Goal: Information Seeking & Learning: Find specific page/section

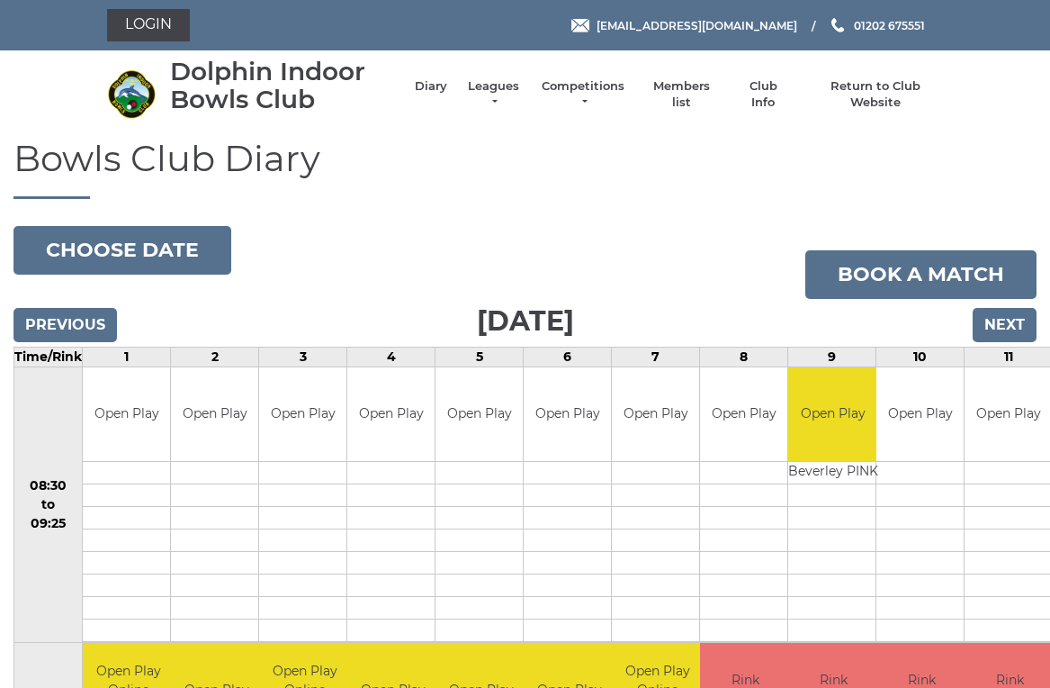
click at [144, 19] on link "Login" at bounding box center [148, 25] width 83 height 32
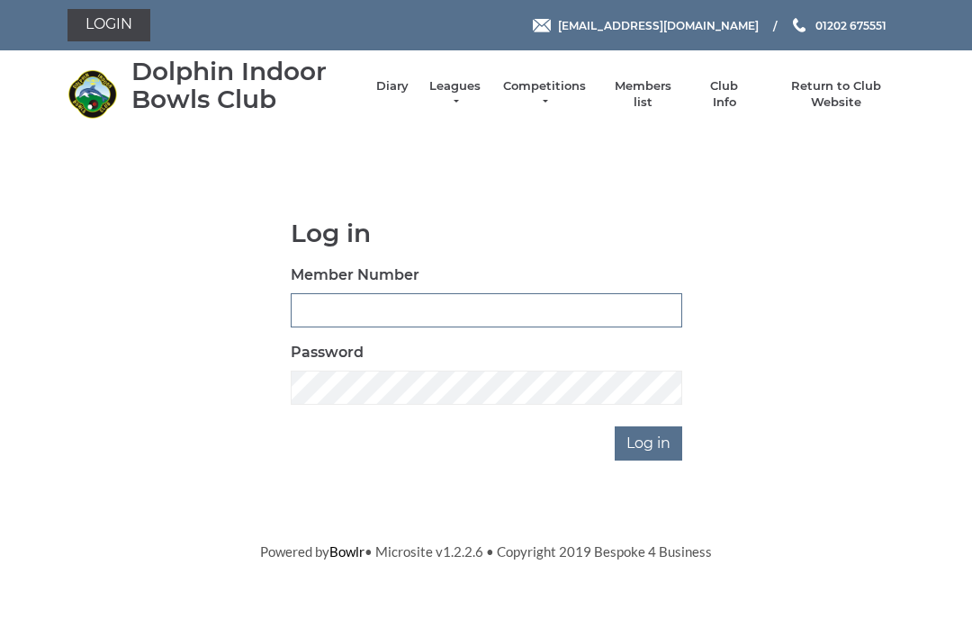
click at [305, 318] on input "Member Number" at bounding box center [486, 310] width 391 height 34
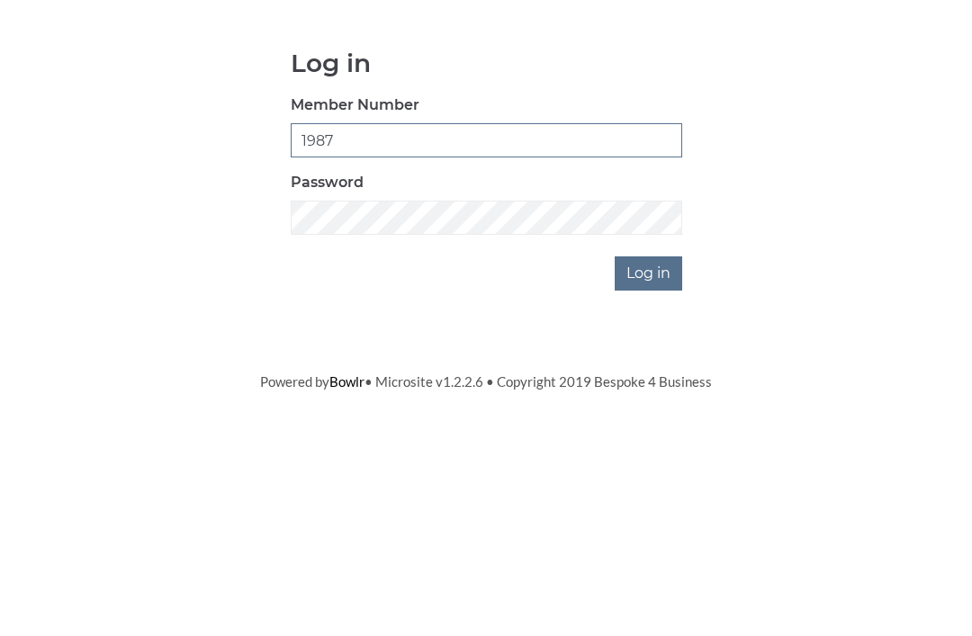
type input "1987"
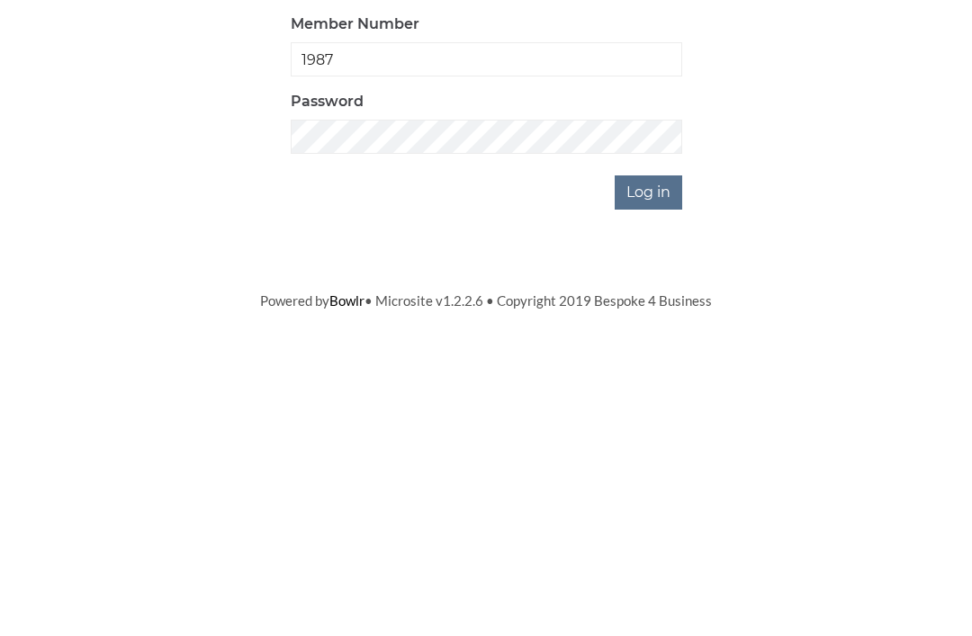
click at [650, 427] on input "Log in" at bounding box center [648, 444] width 67 height 34
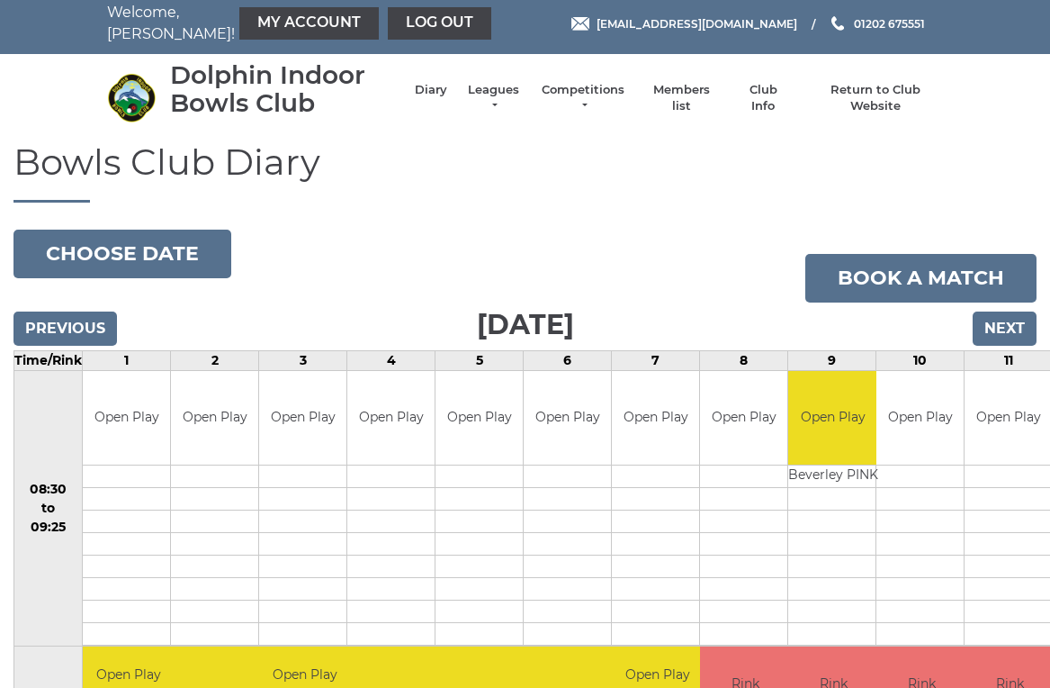
scroll to position [7, 0]
click at [695, 94] on link "Members list" at bounding box center [681, 98] width 75 height 32
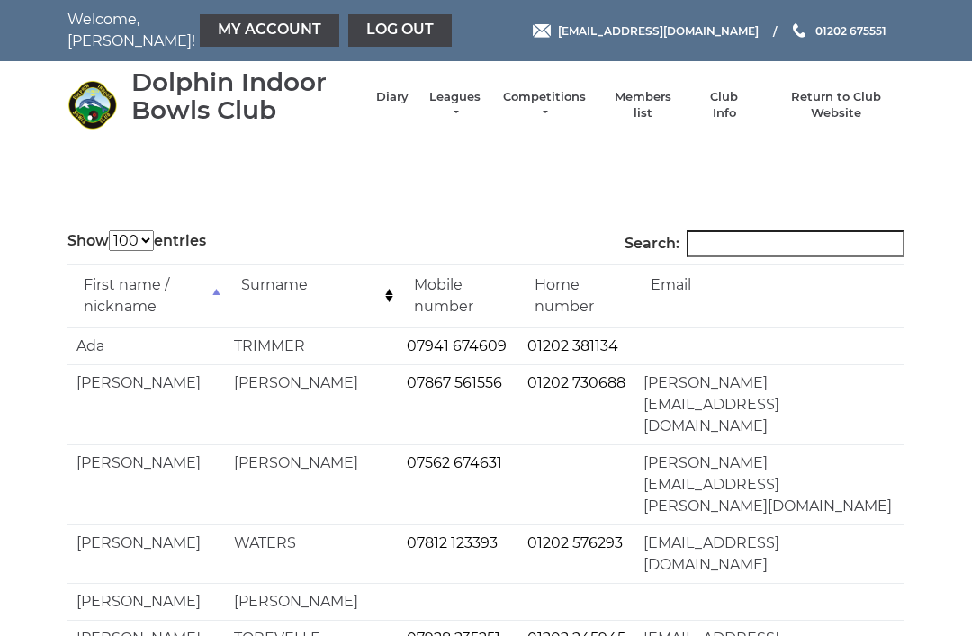
select select "100"
click at [726, 246] on input "Search:" at bounding box center [796, 243] width 218 height 27
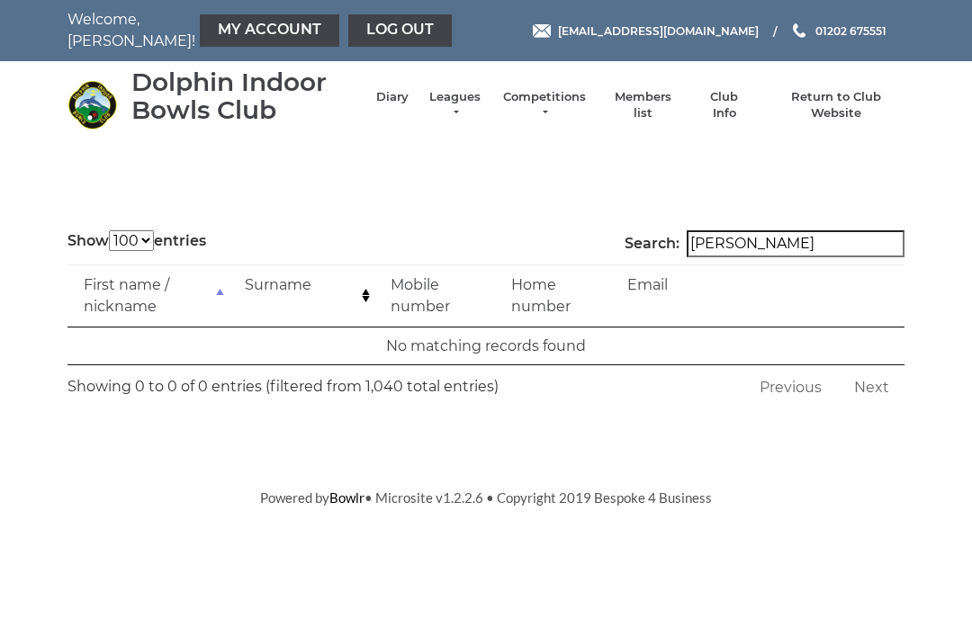
click at [792, 251] on input "Melissa" at bounding box center [796, 243] width 218 height 27
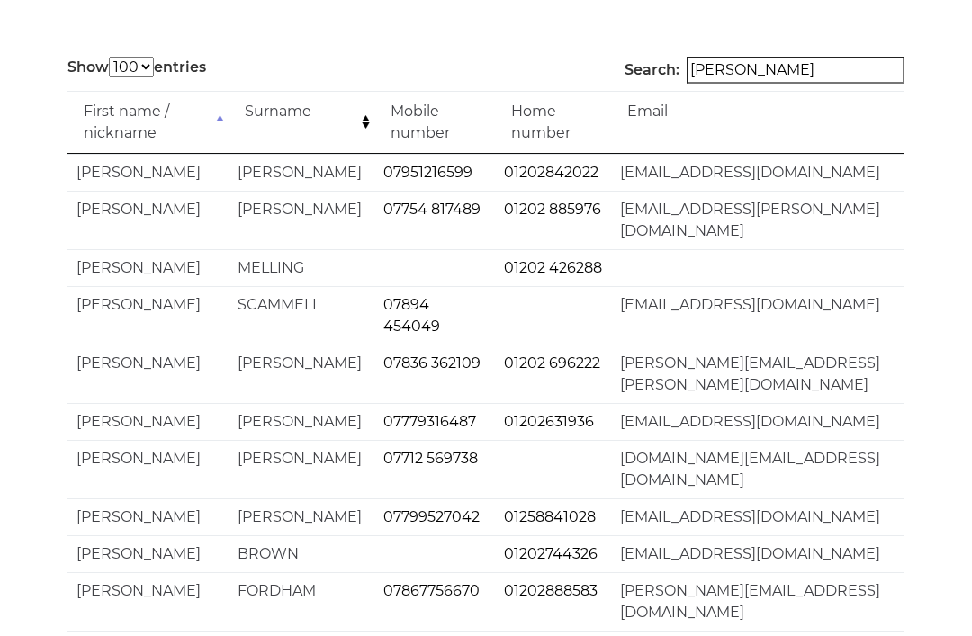
scroll to position [165, 0]
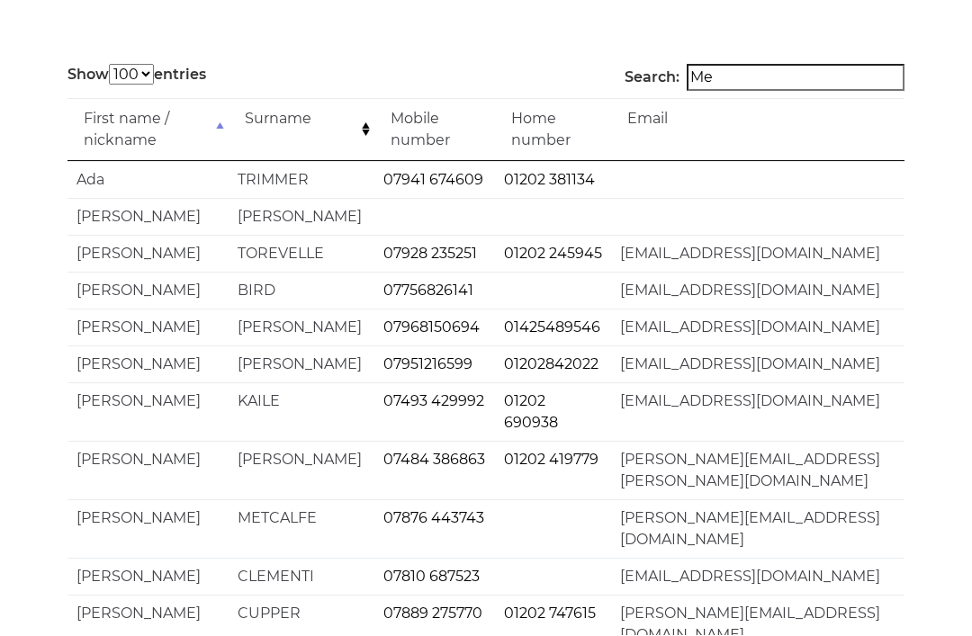
type input "M"
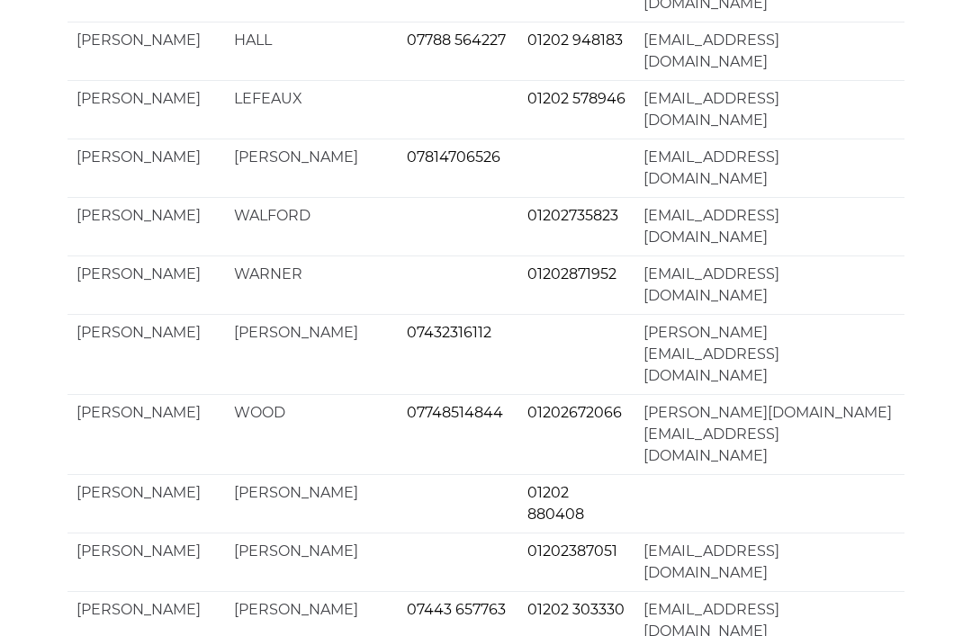
scroll to position [3468, 0]
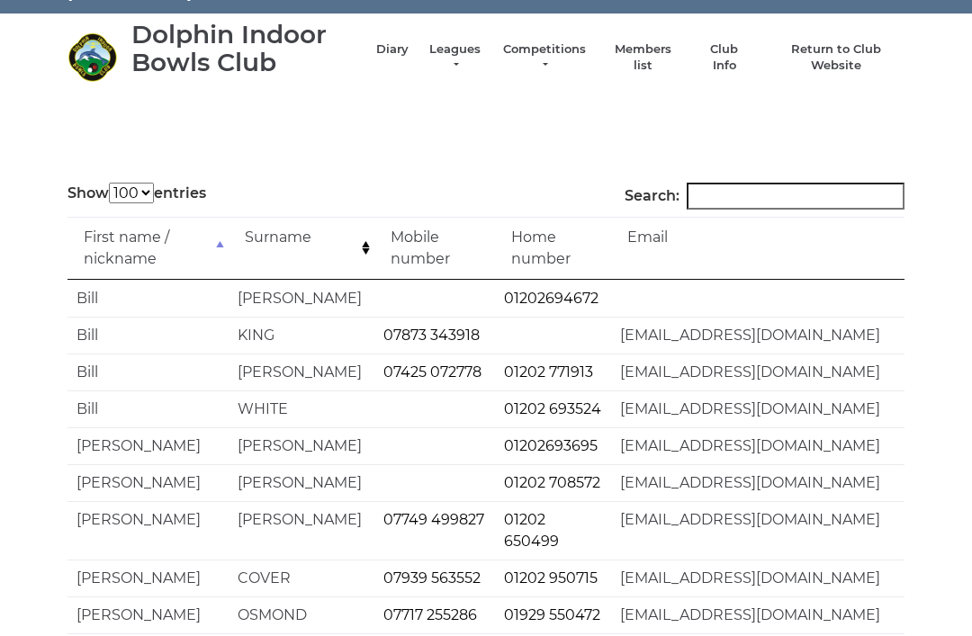
scroll to position [0, 0]
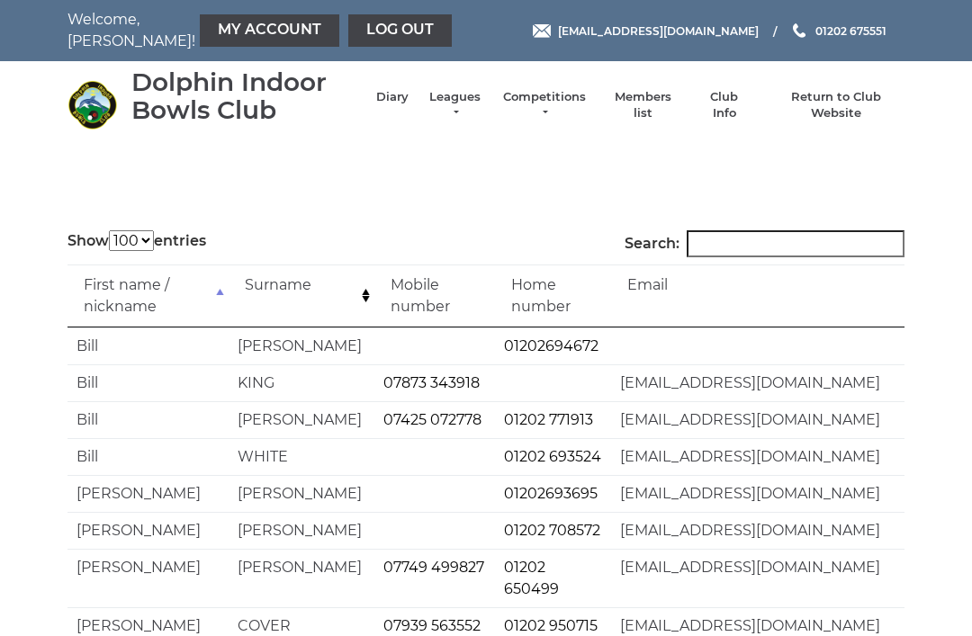
click at [715, 257] on input "Search:" at bounding box center [796, 243] width 218 height 27
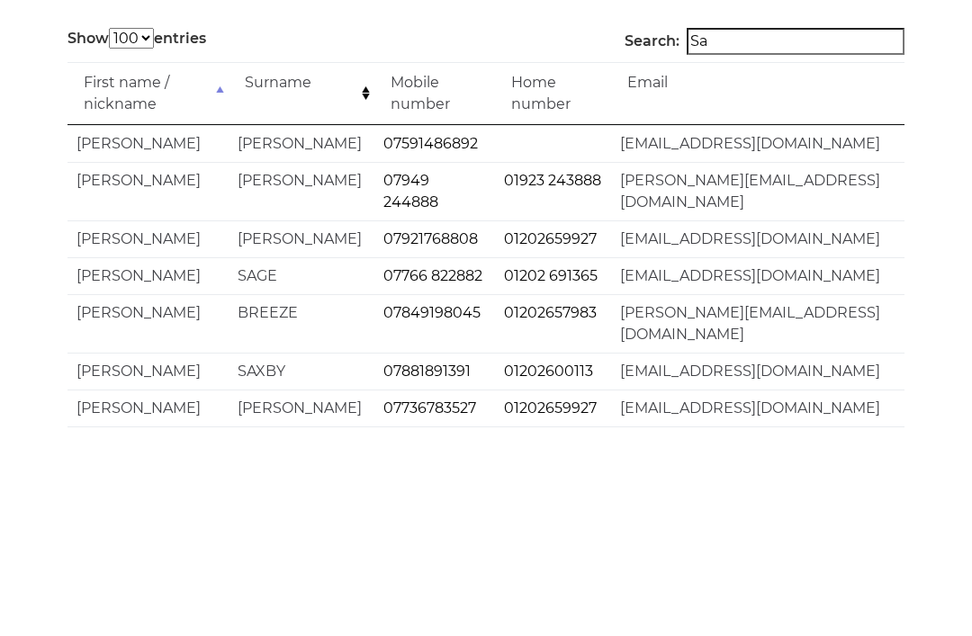
type input "S"
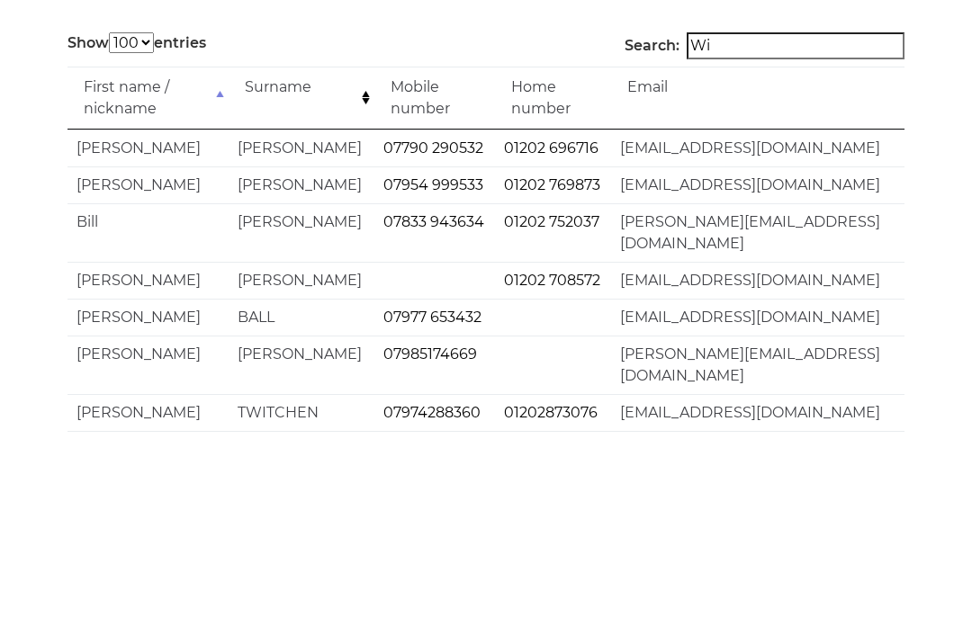
type input "W"
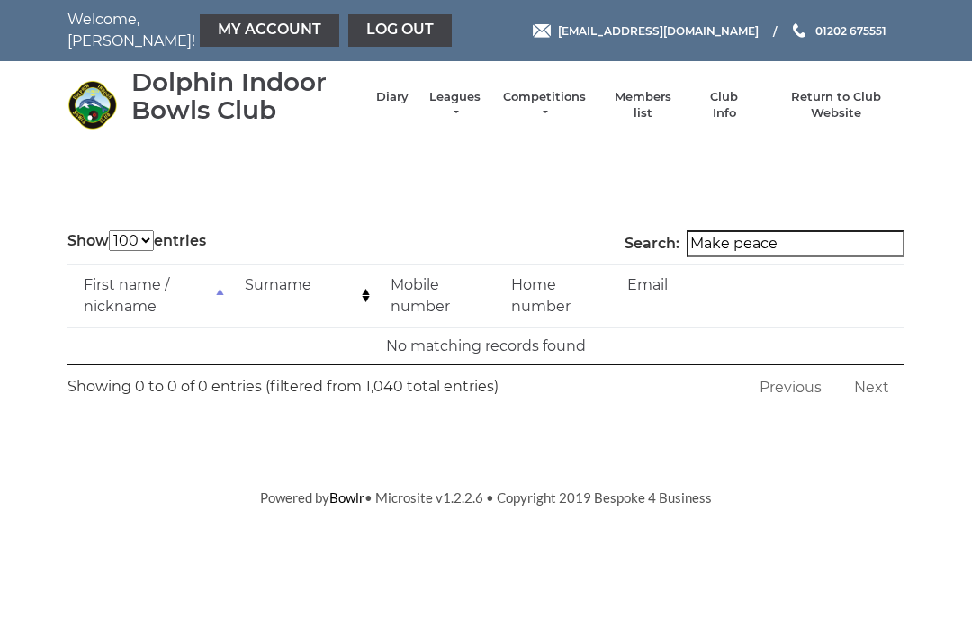
click at [808, 254] on input "Make peace" at bounding box center [796, 243] width 218 height 27
click at [798, 254] on input "Makepeace" at bounding box center [796, 243] width 218 height 27
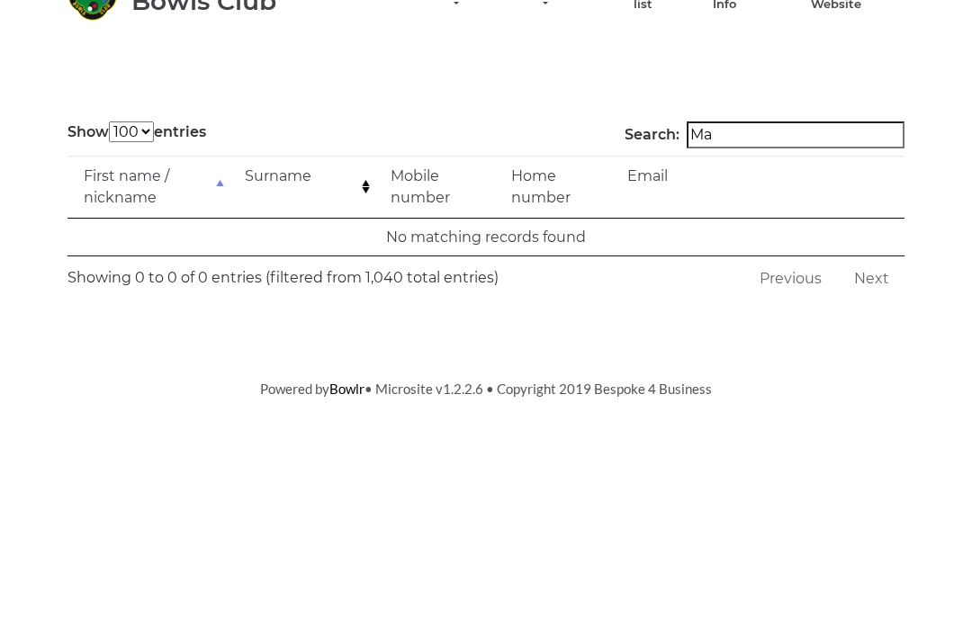
type input "M"
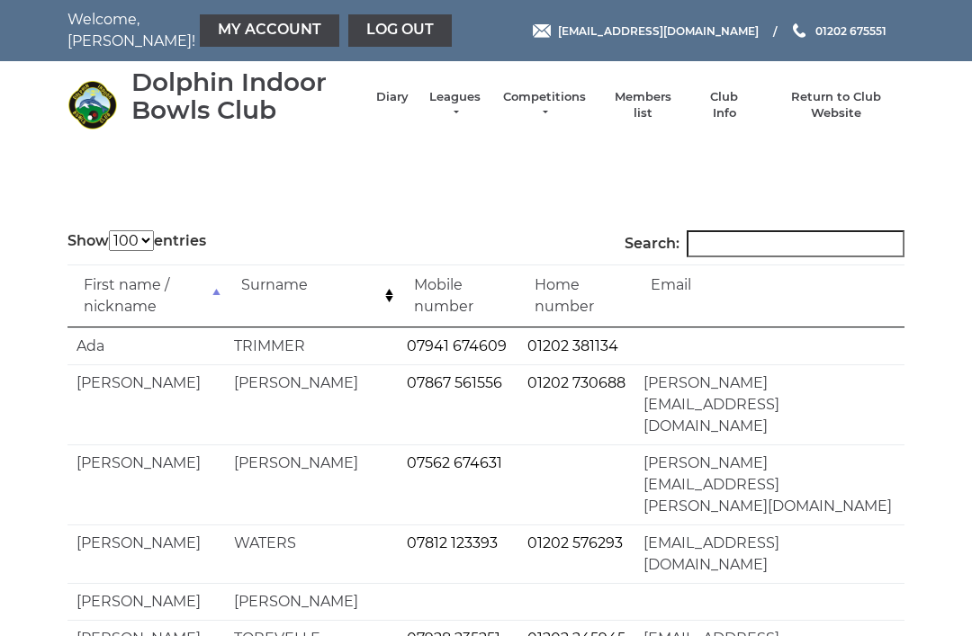
click at [733, 107] on link "Club Info" at bounding box center [724, 105] width 52 height 32
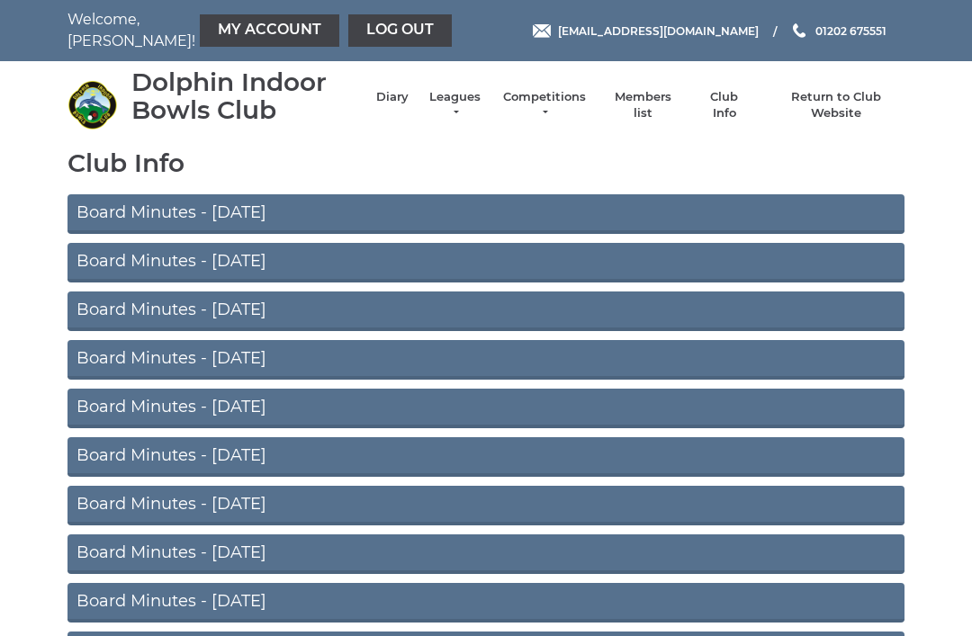
click at [480, 267] on link "Board Minutes - [DATE]" at bounding box center [485, 263] width 837 height 40
click at [265, 212] on link "Board Minutes - [DATE]" at bounding box center [485, 214] width 837 height 40
